Goal: Check status: Check status

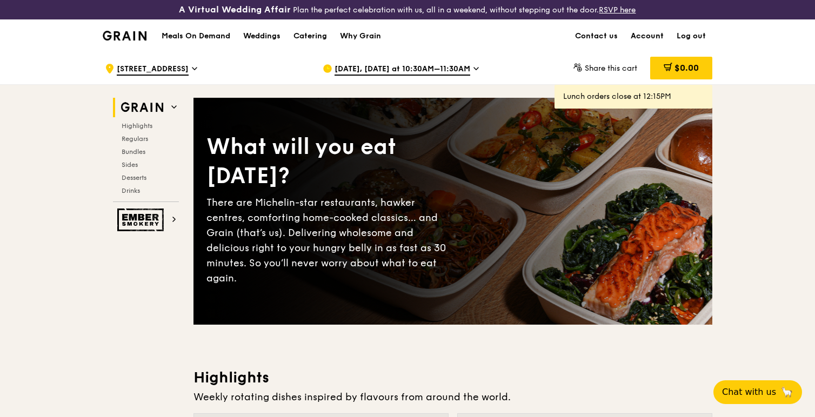
click at [645, 25] on link "Account" at bounding box center [647, 36] width 46 height 32
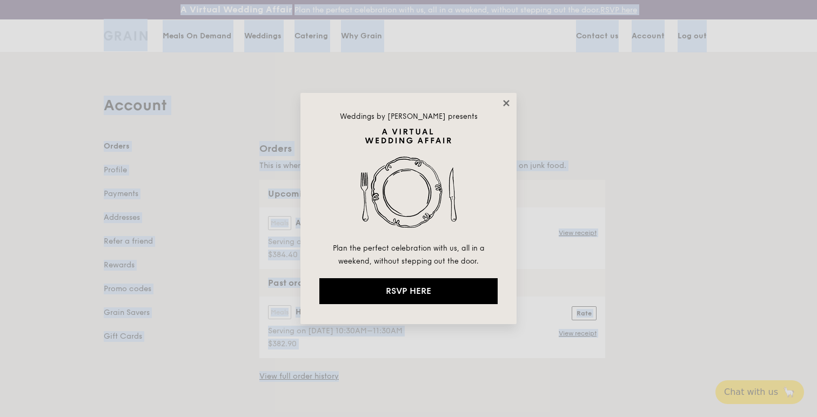
click at [506, 103] on icon at bounding box center [506, 103] width 6 height 6
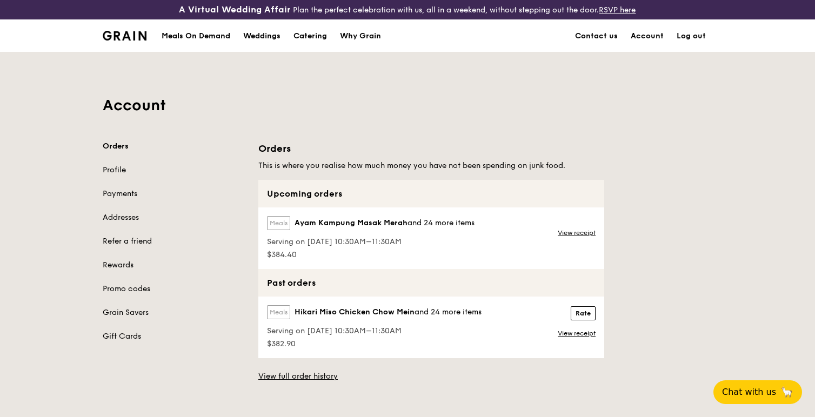
click at [500, 106] on h1 "Account" at bounding box center [407, 105] width 609 height 19
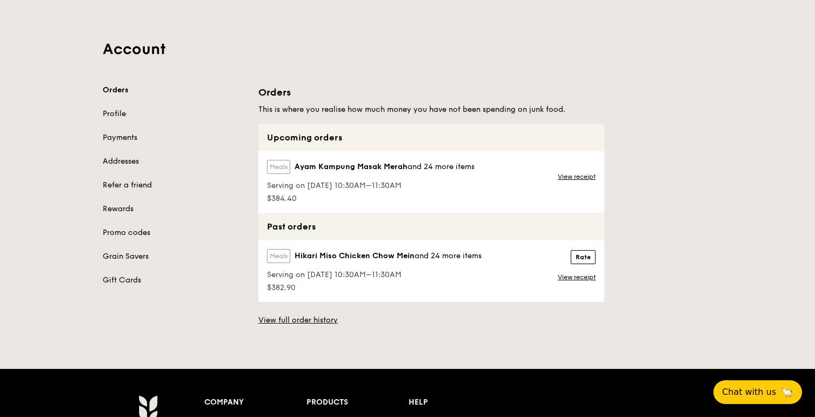
scroll to position [94, 0]
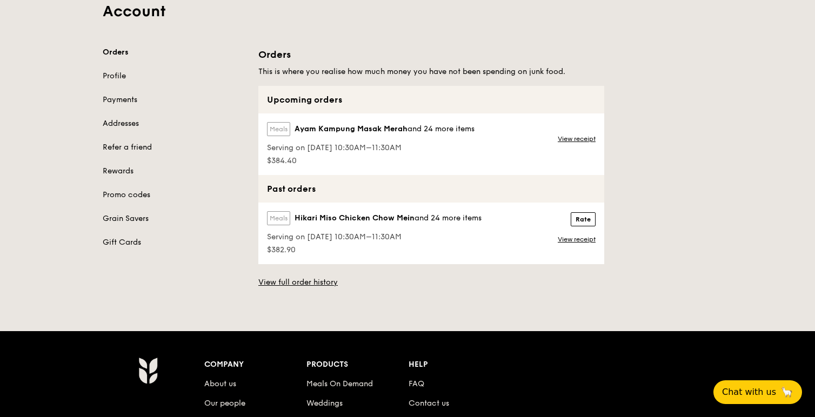
click at [340, 141] on div "Serving on 9 Oct 2025, 10:30AM–11:30AM" at bounding box center [370, 146] width 207 height 13
click at [393, 135] on div "Meals Ayam Kampung Masak Merah and 24 more items" at bounding box center [370, 131] width 207 height 18
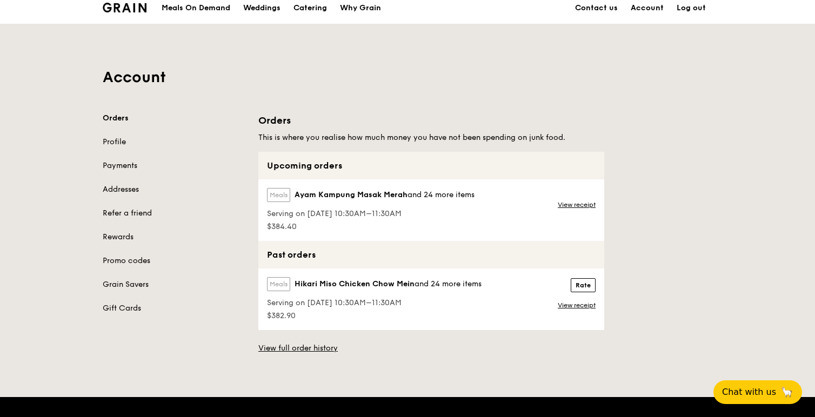
scroll to position [0, 0]
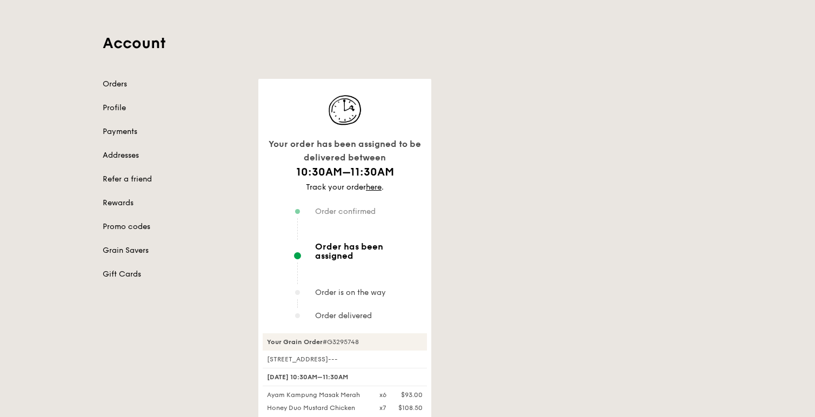
scroll to position [69, 0]
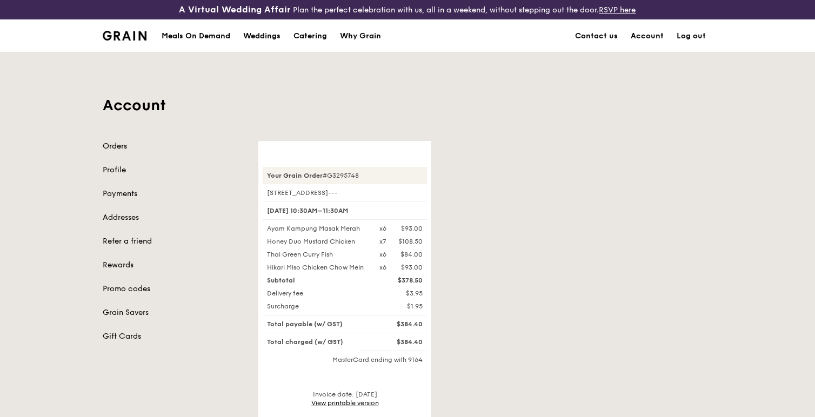
click at [111, 149] on link "Orders" at bounding box center [174, 146] width 143 height 11
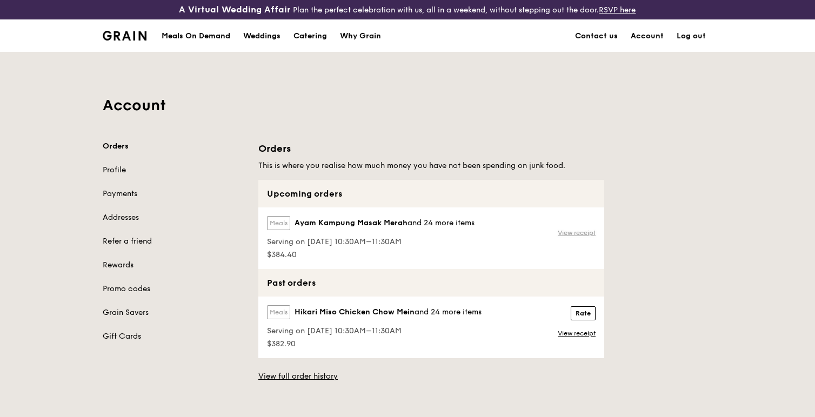
click at [564, 231] on link "View receipt" at bounding box center [577, 233] width 38 height 9
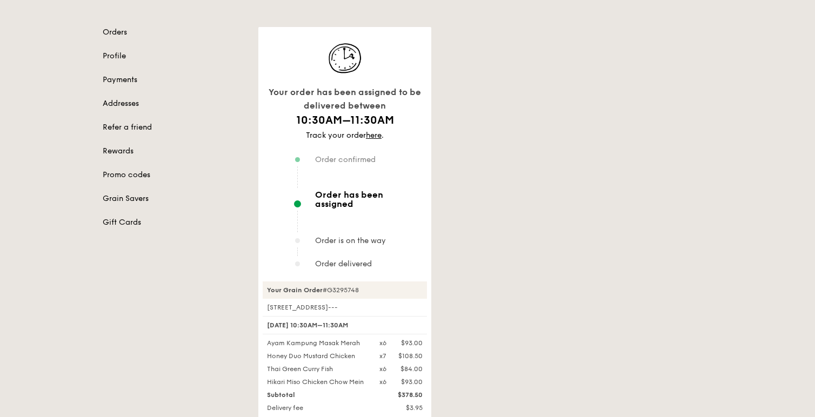
scroll to position [127, 0]
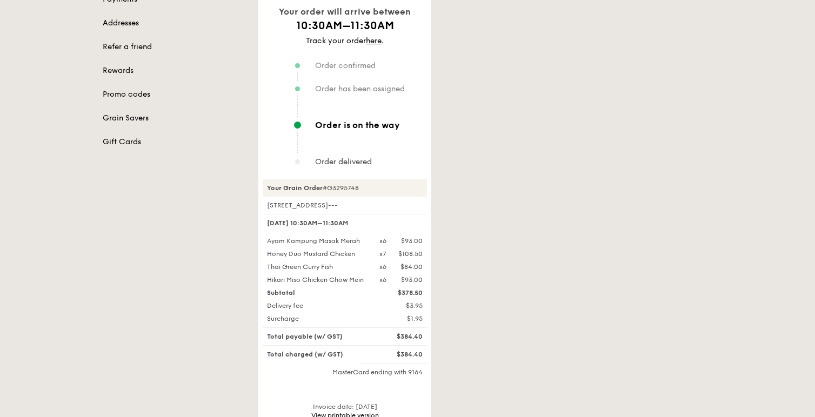
scroll to position [196, 0]
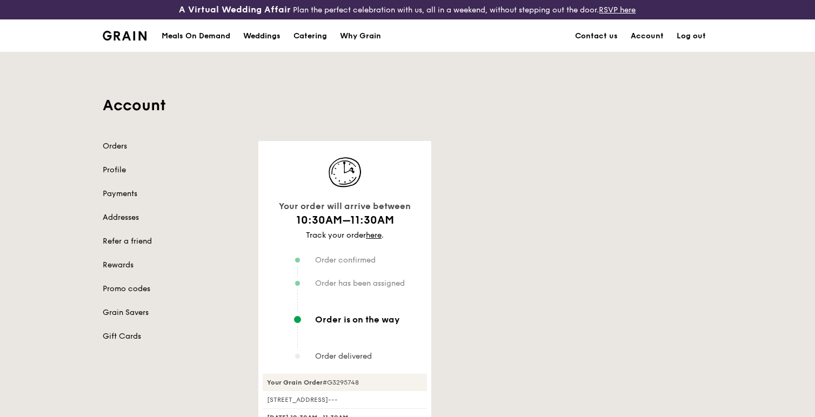
click at [576, 124] on div "Account Orders Profile Payments Addresses Refer a friend Rewards Promo codes Gr…" at bounding box center [407, 354] width 622 height 605
